Goal: Register for event/course

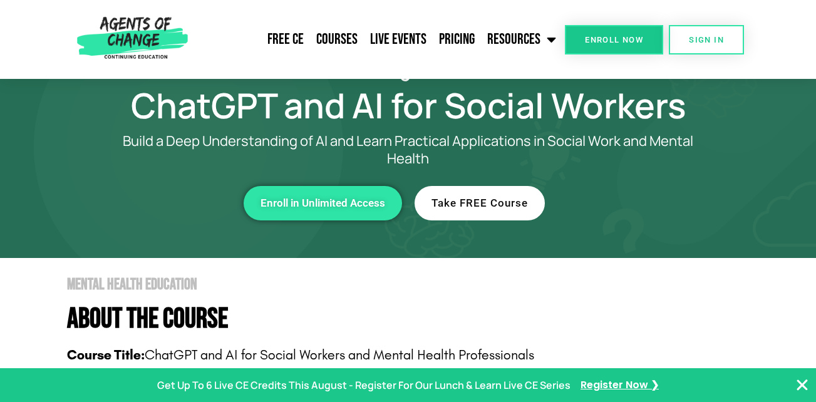
scroll to position [17, 0]
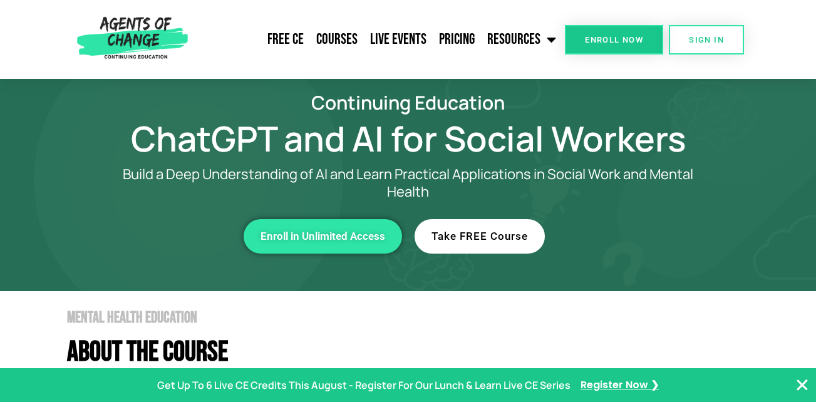
click at [481, 243] on link "Take FREE Course" at bounding box center [479, 236] width 130 height 34
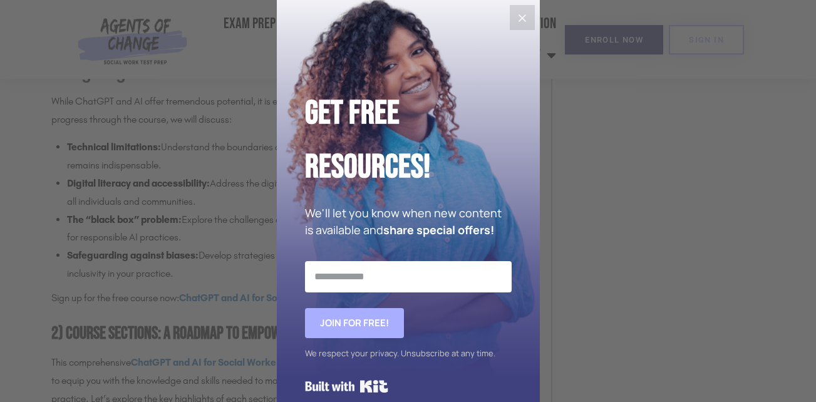
scroll to position [1269, 0]
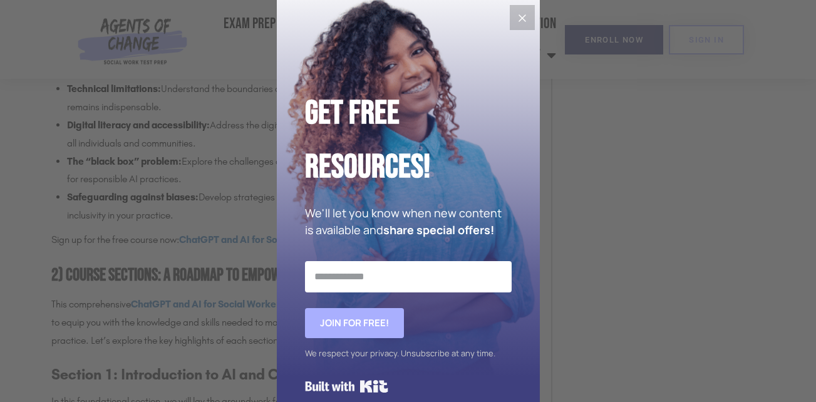
click at [520, 21] on icon "Close" at bounding box center [522, 18] width 8 height 8
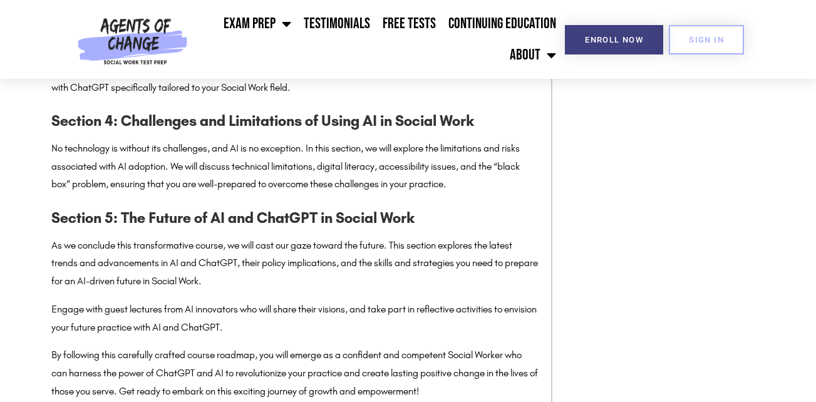
scroll to position [1920, 0]
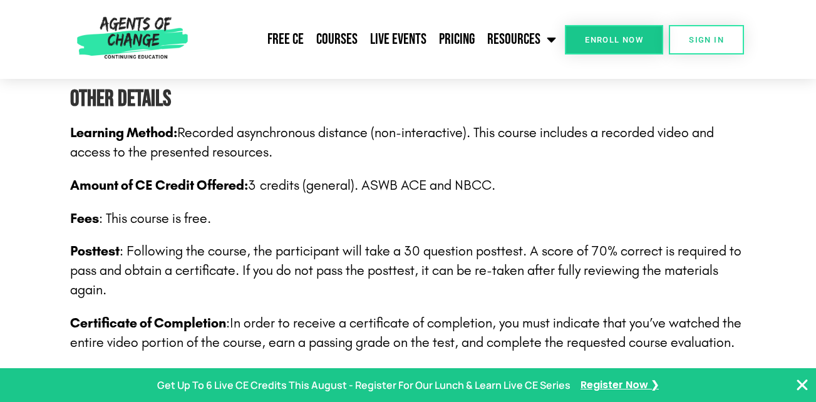
scroll to position [1895, 0]
